Goal: Consume media (video, audio)

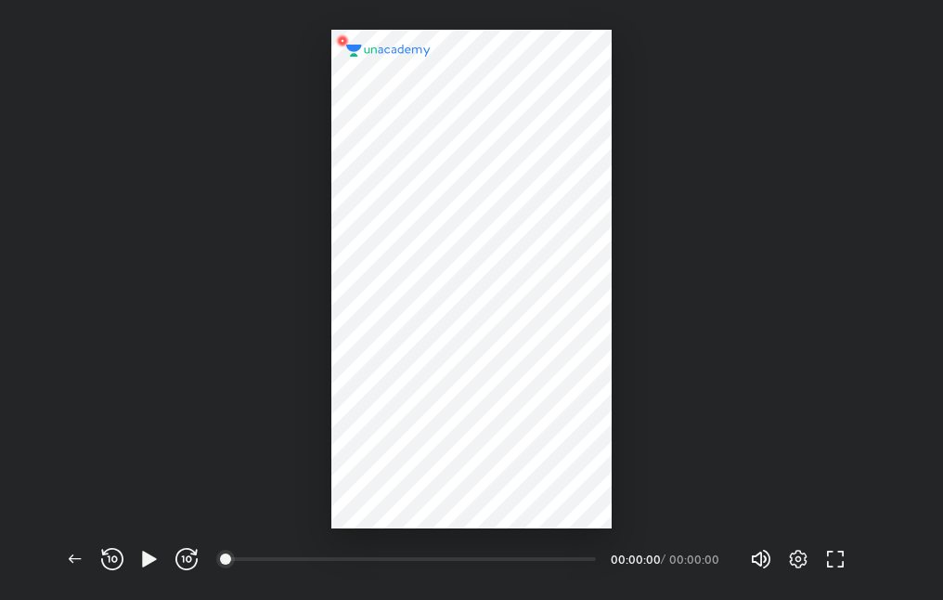
scroll to position [600, 943]
click at [157, 559] on icon "button" at bounding box center [149, 559] width 22 height 22
click at [140, 558] on icon "button" at bounding box center [143, 558] width 7 height 20
click at [122, 554] on icon "button" at bounding box center [112, 559] width 22 height 22
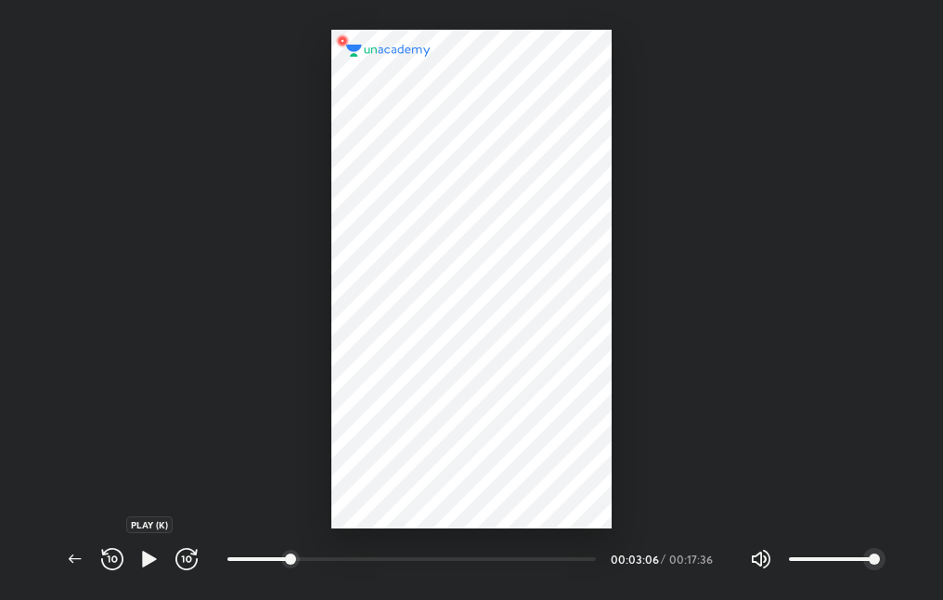
click at [144, 557] on icon "button" at bounding box center [149, 558] width 14 height 16
click at [646, 238] on div at bounding box center [471, 264] width 943 height 528
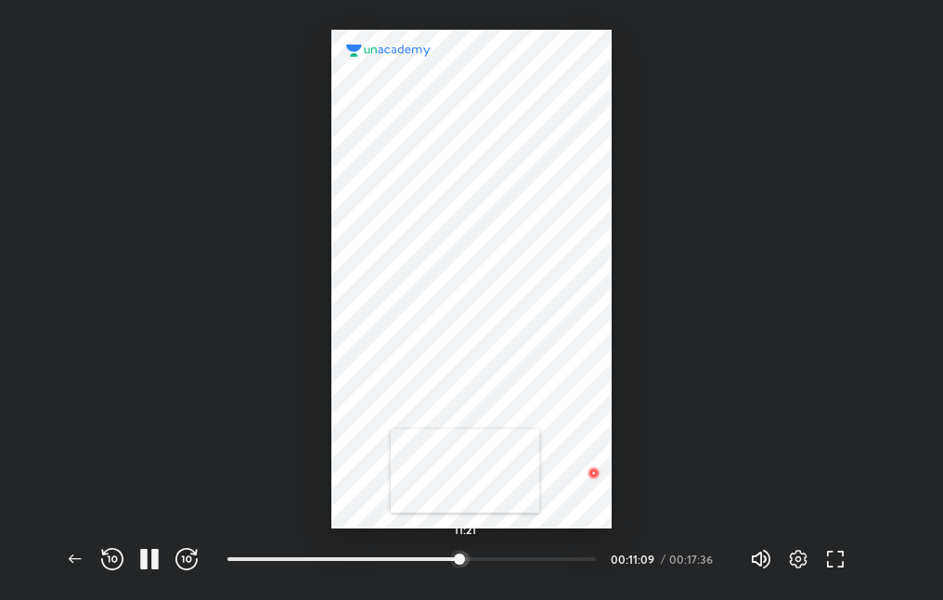
click at [465, 558] on div at bounding box center [463, 558] width 15 height 15
click at [486, 551] on div at bounding box center [484, 558] width 15 height 15
click at [548, 553] on div at bounding box center [545, 558] width 15 height 15
drag, startPoint x: 88, startPoint y: 584, endPoint x: 73, endPoint y: 568, distance: 21.7
click at [88, 583] on div "Back REWIND (J) PLAY (K) FORWARD (L) 12:51 00:00:00 / 00:17:36 Volume (M) 100% …" at bounding box center [474, 559] width 834 height 82
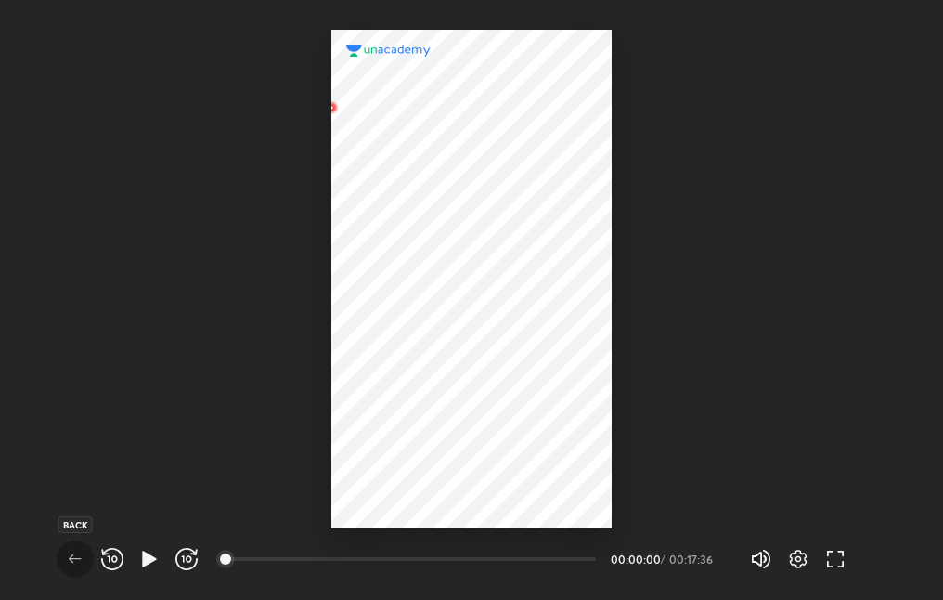
click at [73, 568] on icon "button" at bounding box center [75, 559] width 22 height 22
